Goal: Transaction & Acquisition: Purchase product/service

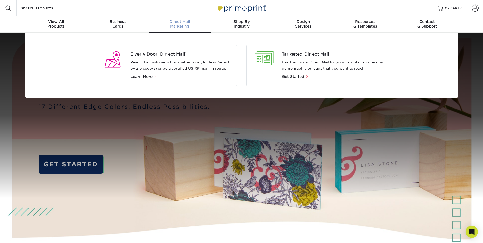
click at [169, 64] on p "Reach the customers that matter most, for less. Select by zip code(s) or by a c…" at bounding box center [181, 65] width 102 height 12
click at [170, 54] on span "Every Door Direct Mail ®" at bounding box center [181, 54] width 102 height 6
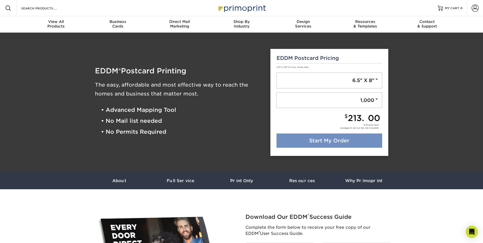
click at [357, 142] on link "Start My Order" at bounding box center [329, 140] width 106 height 14
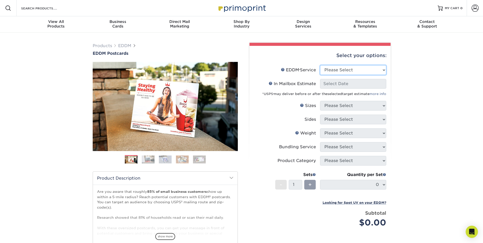
click at [342, 71] on select "Please Select Full Service Print Only" at bounding box center [353, 70] width 66 height 10
select select "full_service"
click at [320, 65] on select "Please Select Full Service Print Only" at bounding box center [353, 70] width 66 height 10
select select "-1"
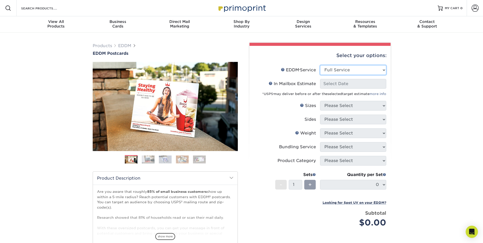
select select "-1"
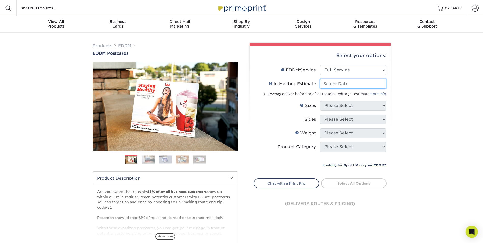
click at [338, 85] on input "In Mailbox Estimate Help In Mailbox Estimate" at bounding box center [353, 84] width 66 height 10
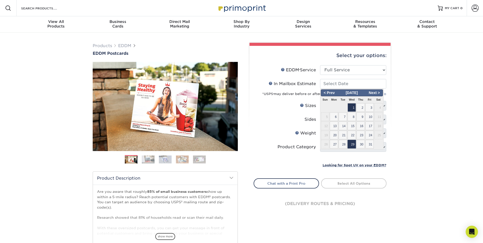
click at [354, 145] on span "29" at bounding box center [351, 144] width 8 height 9
type input "2025-10-29"
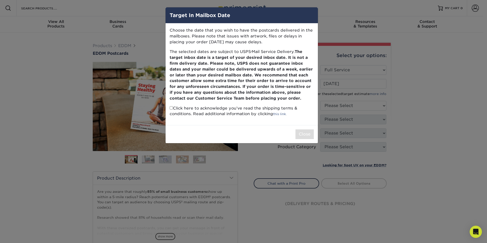
click at [170, 108] on input "checkbox" at bounding box center [170, 107] width 3 height 3
checkbox input "true"
click at [303, 134] on button "Close" at bounding box center [304, 134] width 18 height 10
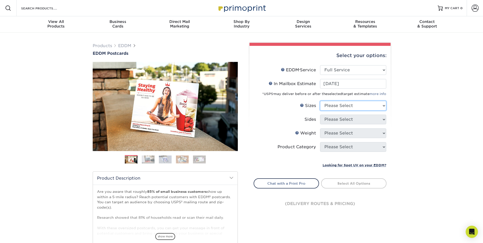
click at [345, 108] on select "Please Select 4.5" x 12" 6" x 12" 6.5" x 8" 6.5" x 9" 6.5" x 12" 7" x 8.5" 8" x…" at bounding box center [353, 106] width 66 height 10
select select "6.50x8.00"
click at [320, 101] on select "Please Select 4.5" x 12" 6" x 12" 6.5" x 8" 6.5" x 9" 6.5" x 12" 7" x 8.5" 8" x…" at bounding box center [353, 106] width 66 height 10
click at [345, 123] on select "Please Select Print Both Sides Print Front Only" at bounding box center [353, 120] width 66 height 10
select select "13abbda7-1d64-4f25-8bb2-c179b224825d"
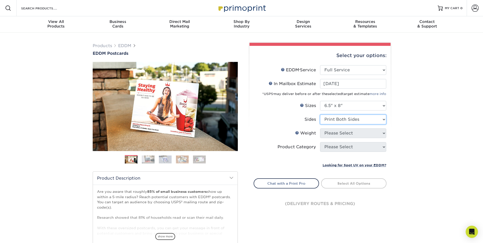
click at [320, 115] on select "Please Select Print Both Sides Print Front Only" at bounding box center [353, 120] width 66 height 10
click at [341, 133] on select "Please Select 16PT 14PT" at bounding box center [353, 133] width 66 height 10
select select "14PT"
click at [320, 128] on select "Please Select 16PT 14PT" at bounding box center [353, 133] width 66 height 10
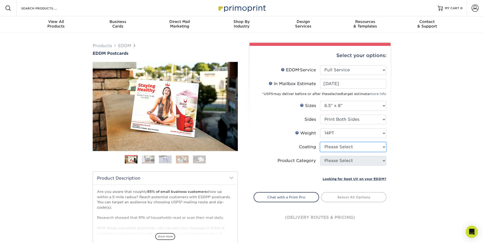
click at [333, 147] on select at bounding box center [353, 147] width 66 height 10
select select "1e8116af-acfc-44b1-83dc-8181aa338834"
click at [320, 142] on select at bounding box center [353, 147] width 66 height 10
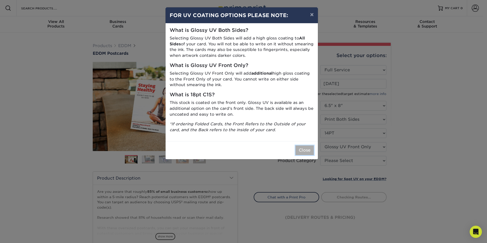
click at [306, 153] on button "Close" at bounding box center [304, 150] width 18 height 10
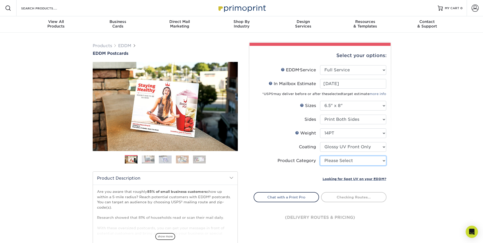
click at [333, 162] on select "Please Select Postcards" at bounding box center [353, 161] width 66 height 10
select select "9b7272e0-d6c8-4c3c-8e97-d3a1bcdab858"
click at [320, 156] on select "Please Select Postcards" at bounding box center [353, 161] width 66 height 10
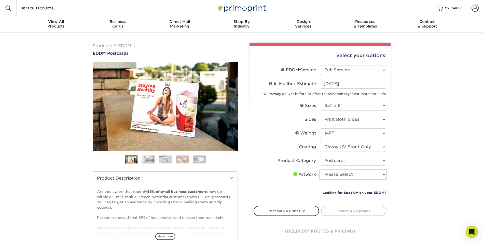
click at [331, 174] on select "Please Select I will upload files I need a design - $150" at bounding box center [353, 174] width 66 height 10
select select "upload"
click at [320, 169] on select "Please Select I will upload files I need a design - $150" at bounding box center [353, 174] width 66 height 10
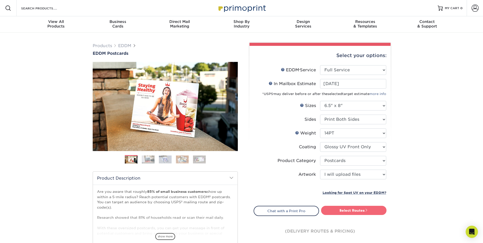
click at [342, 210] on link "Select Routes" at bounding box center [353, 210] width 65 height 9
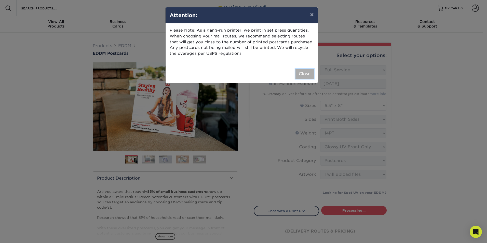
click at [308, 77] on button "Close" at bounding box center [304, 74] width 18 height 10
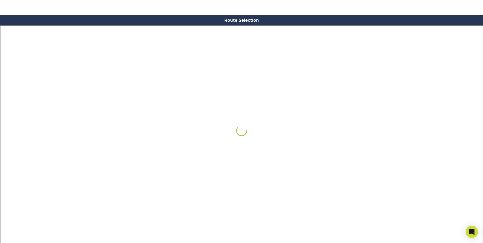
scroll to position [297, 0]
